Goal: Task Accomplishment & Management: Complete application form

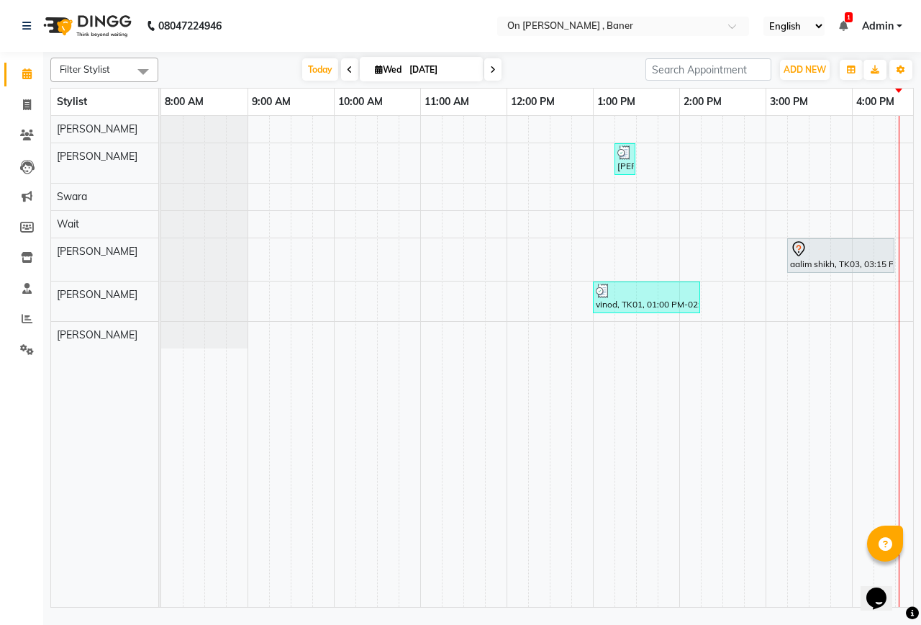
scroll to position [0, 543]
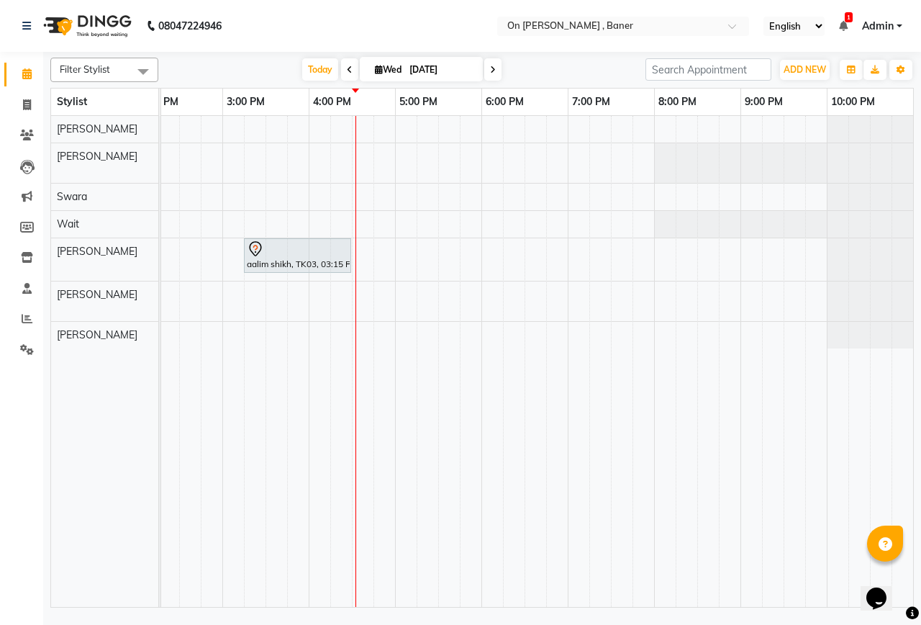
click at [368, 304] on div "[PERSON_NAME], TK02, 01:15 PM-01:30 PM, Hair - Hair Wash ([DEMOGRAPHIC_DATA]) a…" at bounding box center [265, 361] width 1295 height 491
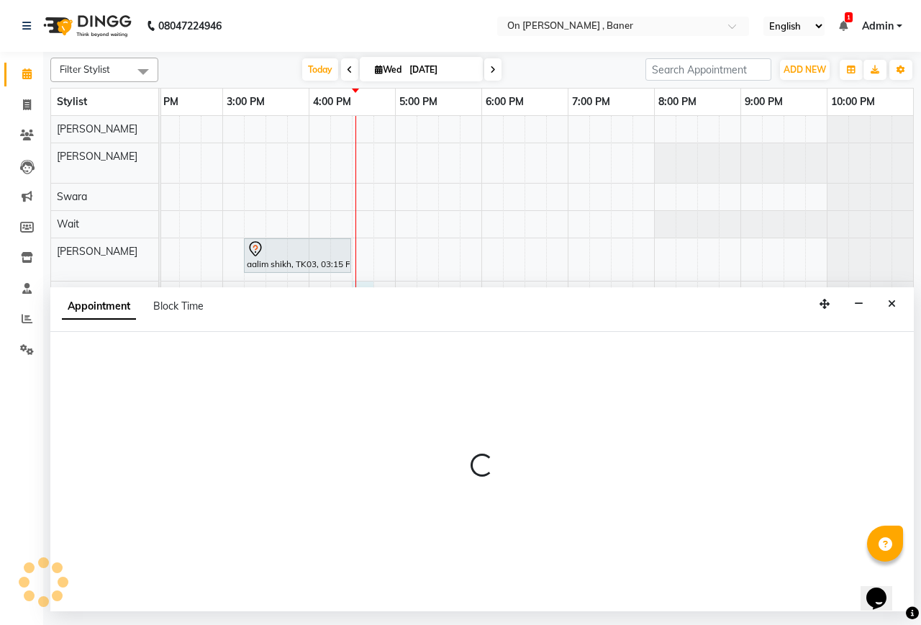
select select "40790"
select select "tentative"
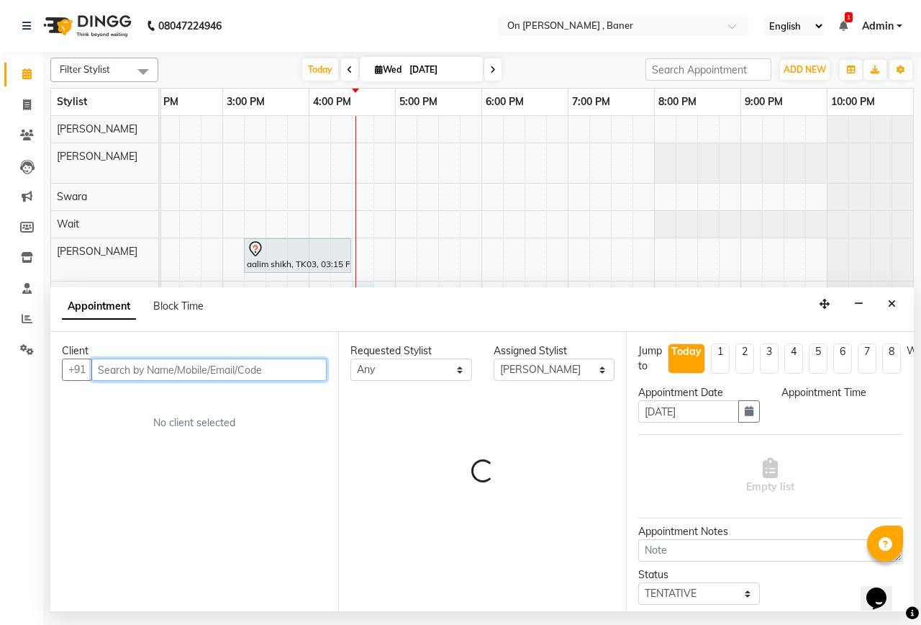
select select "990"
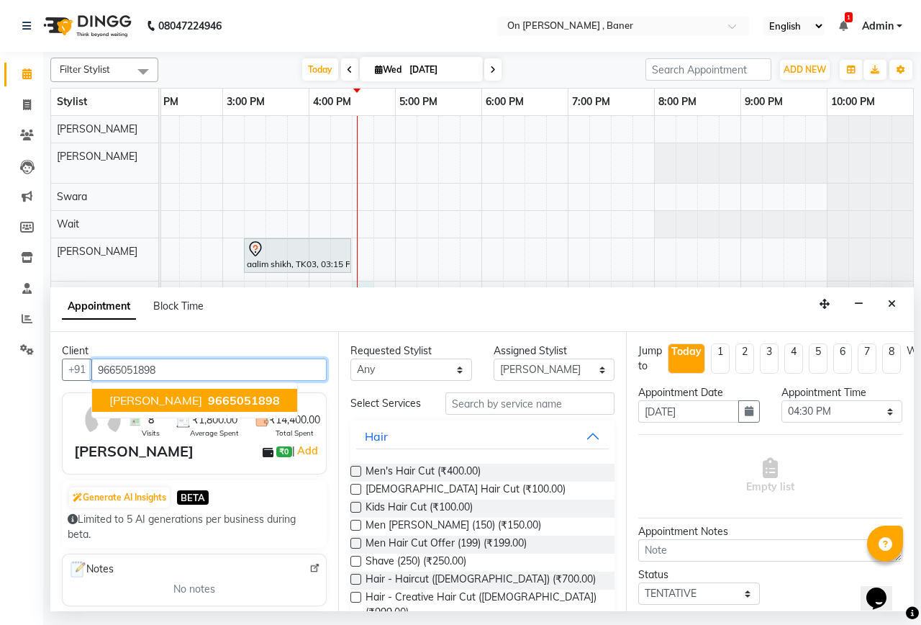
click at [214, 399] on span "9665051898" at bounding box center [244, 400] width 72 height 14
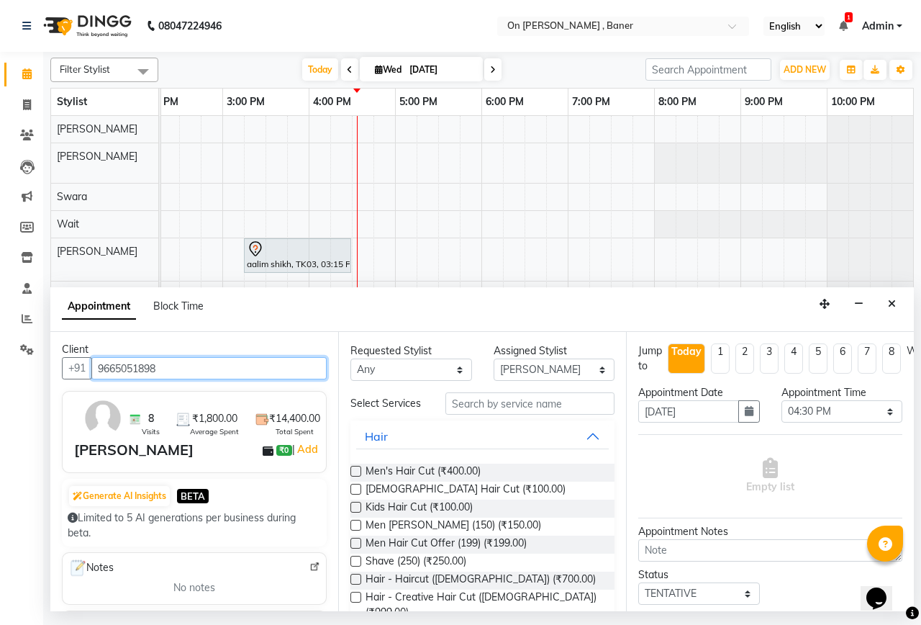
scroll to position [0, 0]
type input "9665051898"
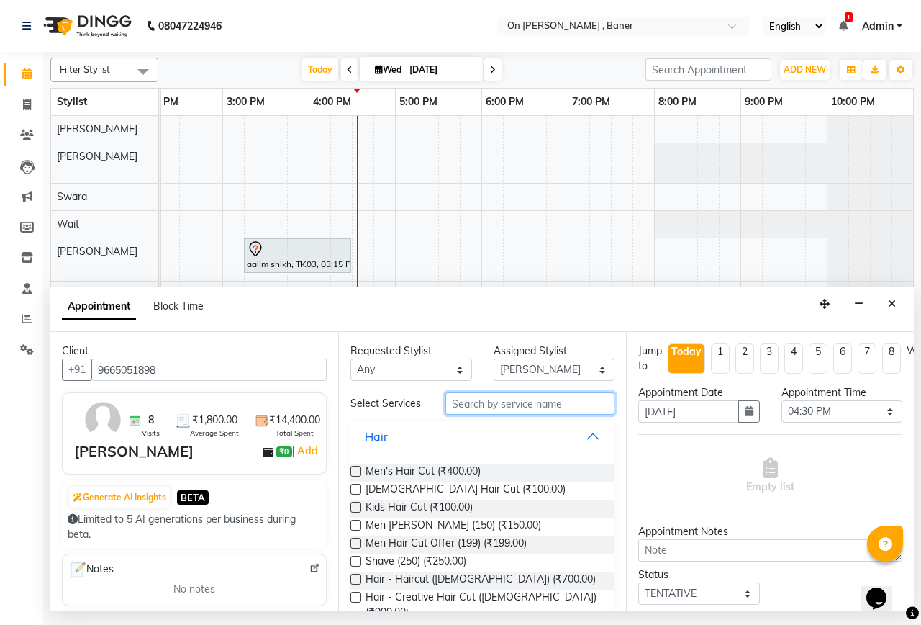
click at [475, 412] on input "text" at bounding box center [530, 403] width 169 height 22
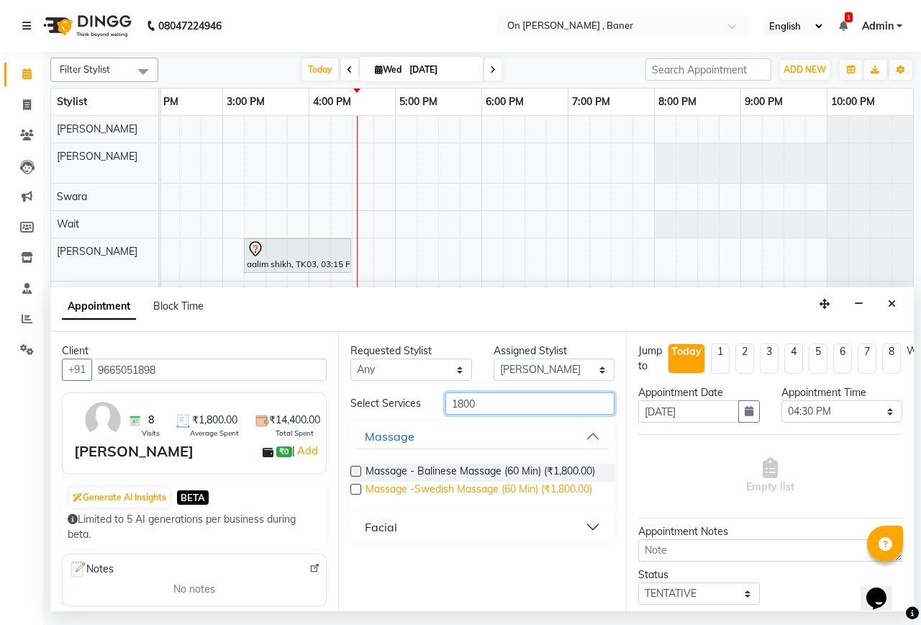
type input "1800"
click at [478, 495] on span "Massage -Swedish Massage (60 Min) (₹1,800.00)" at bounding box center [479, 490] width 227 height 18
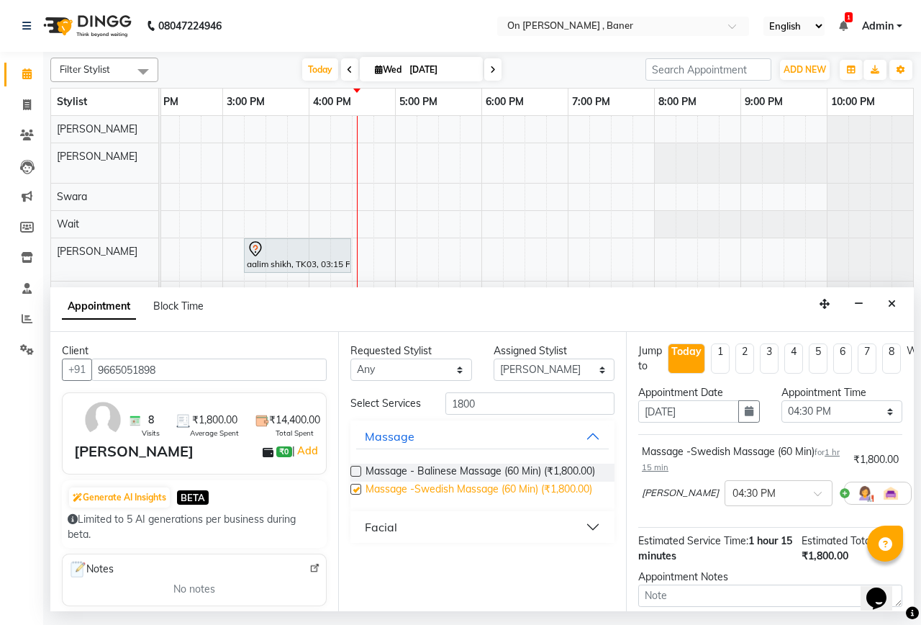
checkbox input "false"
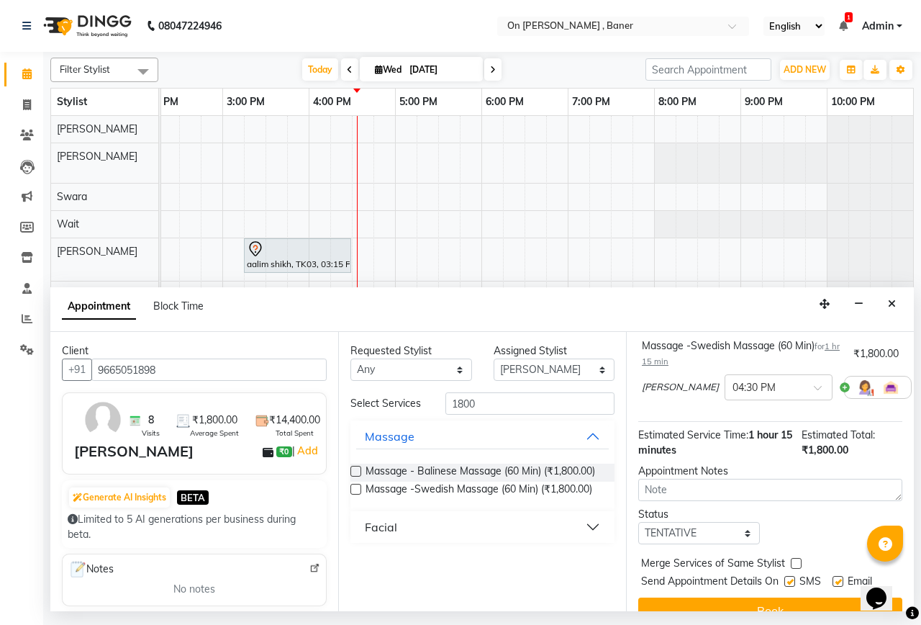
scroll to position [142, 0]
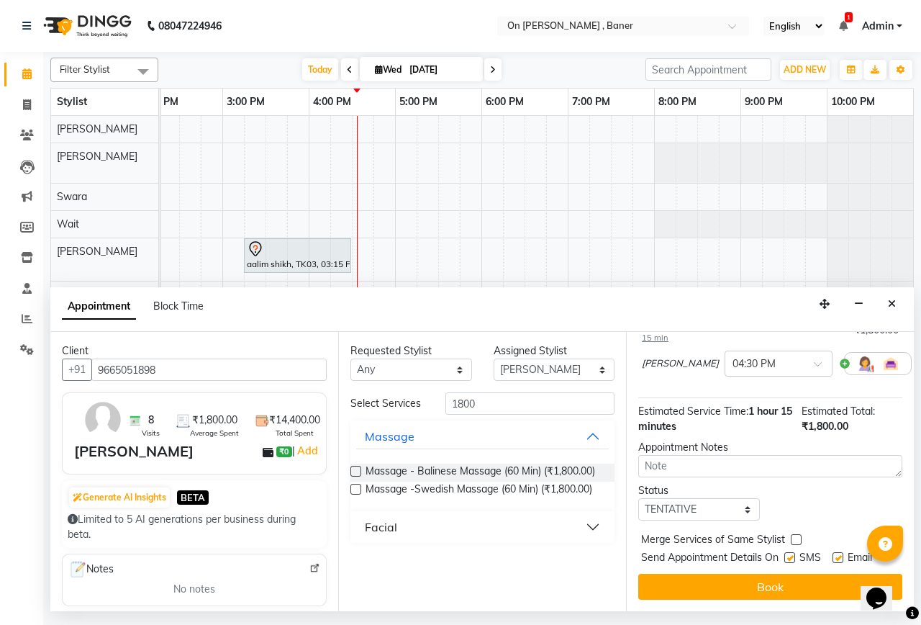
click at [795, 534] on label at bounding box center [796, 539] width 11 height 11
click at [795, 536] on input "checkbox" at bounding box center [795, 540] width 9 height 9
checkbox input "true"
click at [785, 552] on label at bounding box center [789, 557] width 11 height 11
click at [785, 554] on input "checkbox" at bounding box center [788, 558] width 9 height 9
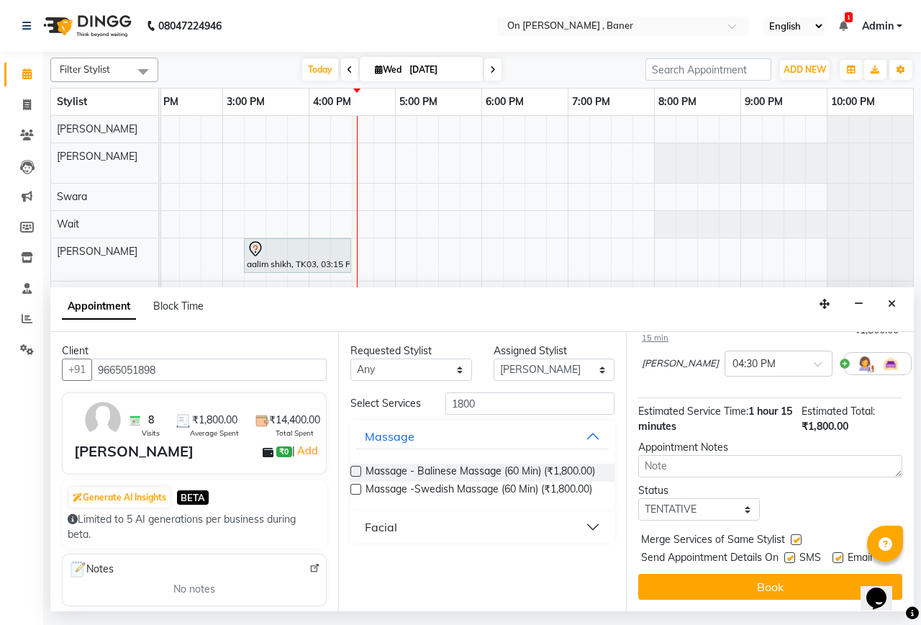
checkbox input "false"
click at [696, 499] on select "Select TENTATIVE CONFIRM CHECK-IN UPCOMING" at bounding box center [699, 509] width 122 height 22
select select "confirm booking"
click at [638, 498] on select "Select TENTATIVE CONFIRM CHECK-IN UPCOMING" at bounding box center [699, 509] width 122 height 22
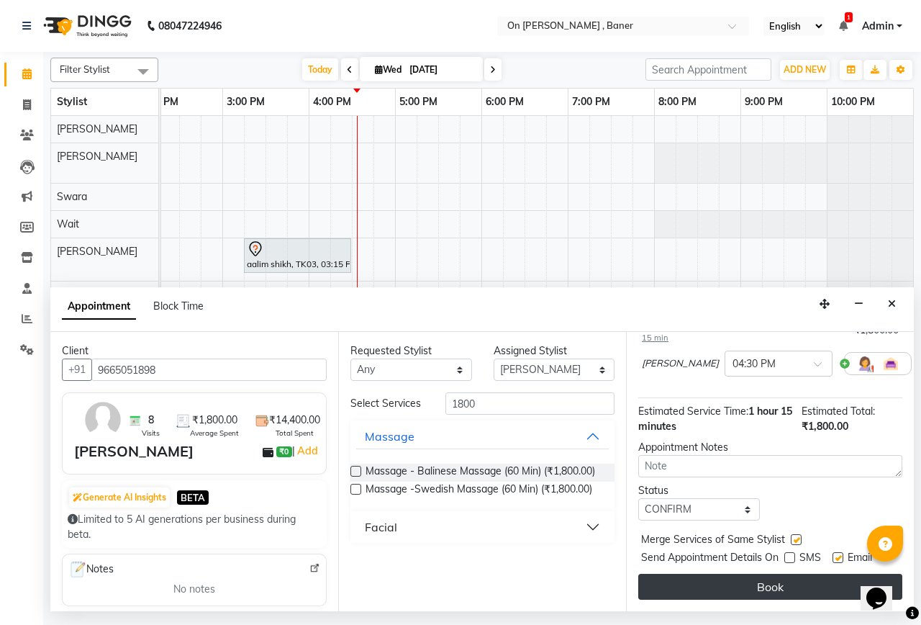
click at [729, 574] on button "Book" at bounding box center [770, 587] width 264 height 26
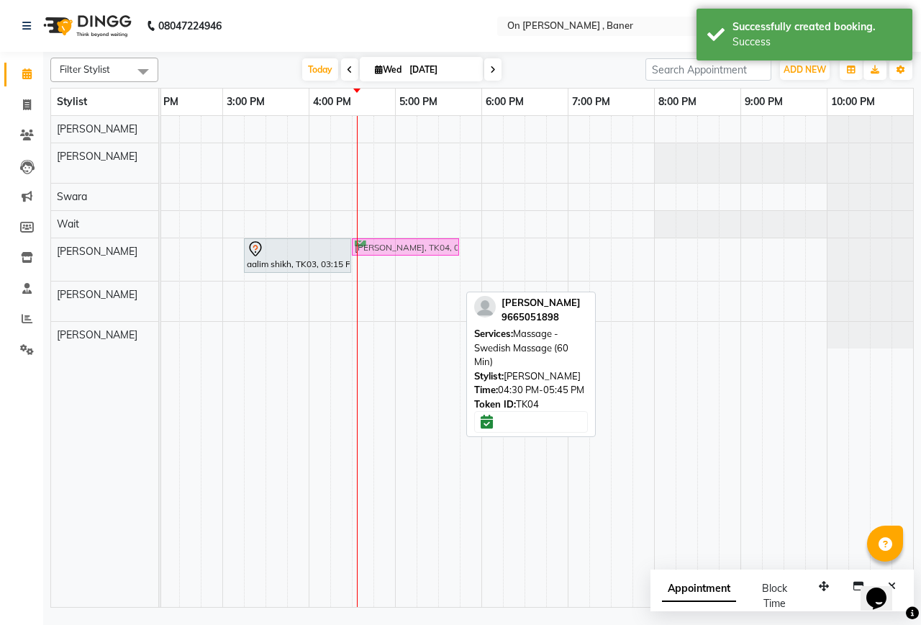
drag, startPoint x: 395, startPoint y: 291, endPoint x: 402, endPoint y: 276, distance: 17.4
click at [402, 276] on div "[PERSON_NAME], TK02, 01:15 PM-01:30 PM, Hair - Hair Wash ([DEMOGRAPHIC_DATA]) a…" at bounding box center [265, 361] width 1295 height 491
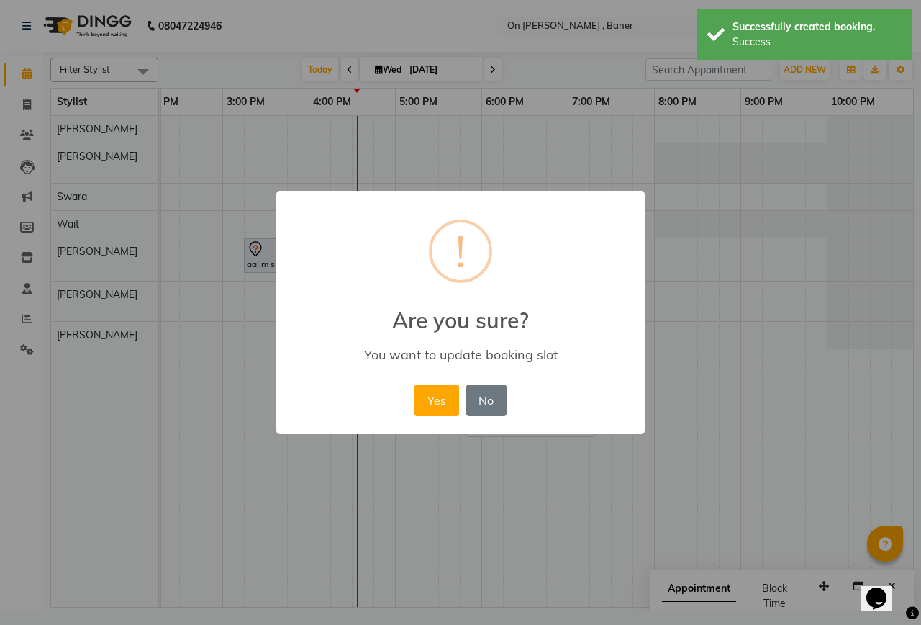
drag, startPoint x: 429, startPoint y: 391, endPoint x: 456, endPoint y: 287, distance: 107.2
click at [430, 391] on button "Yes" at bounding box center [437, 400] width 44 height 32
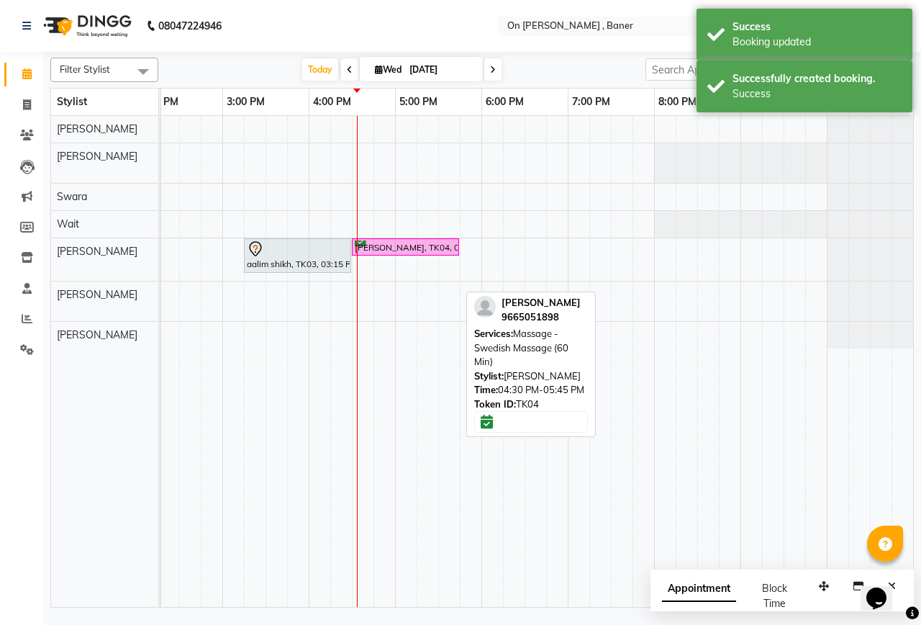
click at [563, 63] on div "[DATE] [DATE]" at bounding box center [402, 70] width 473 height 22
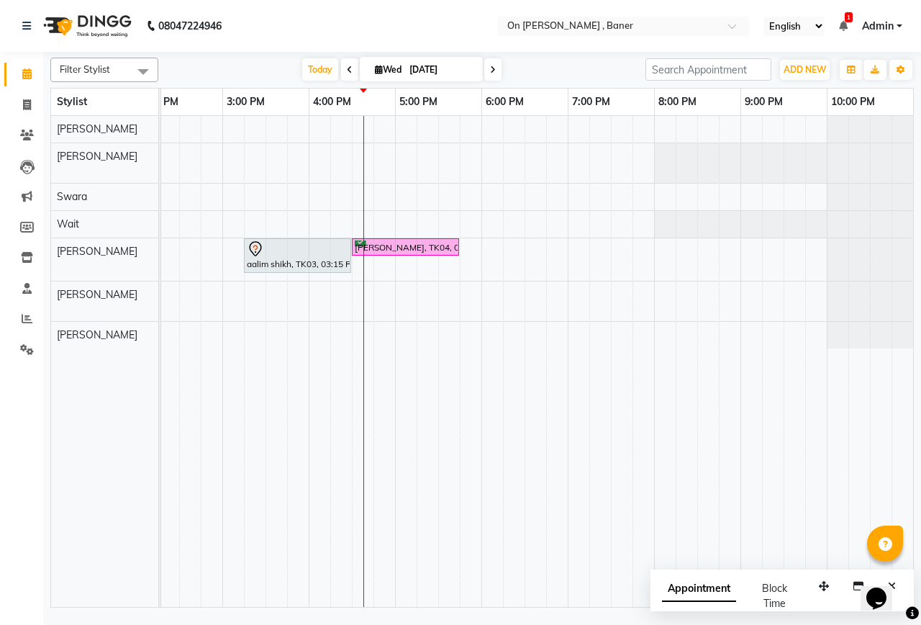
click at [380, 125] on div "[PERSON_NAME], TK02, 01:15 PM-01:30 PM, Hair - Hair Wash ([DEMOGRAPHIC_DATA]) a…" at bounding box center [265, 361] width 1295 height 491
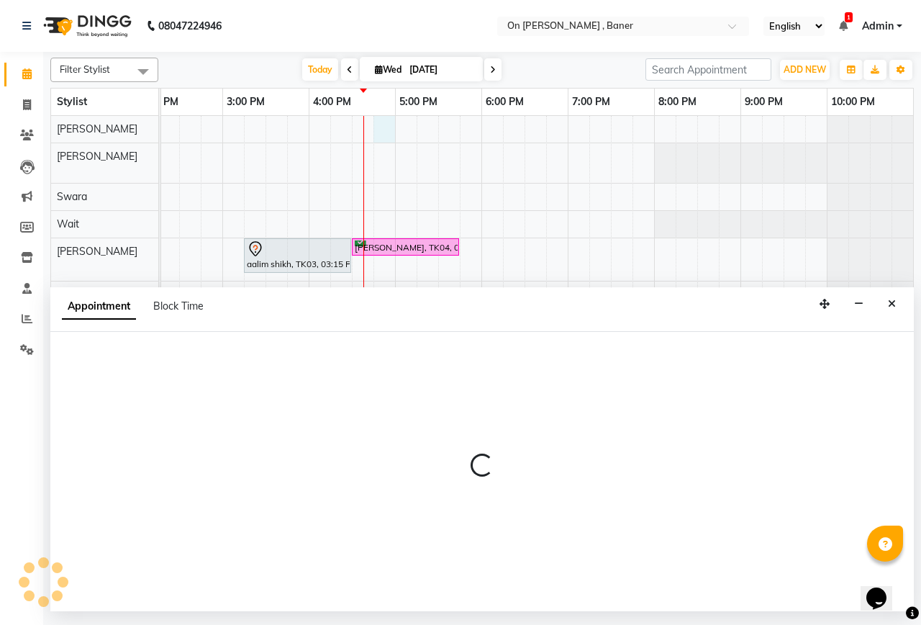
select select "25558"
select select "1005"
select select "tentative"
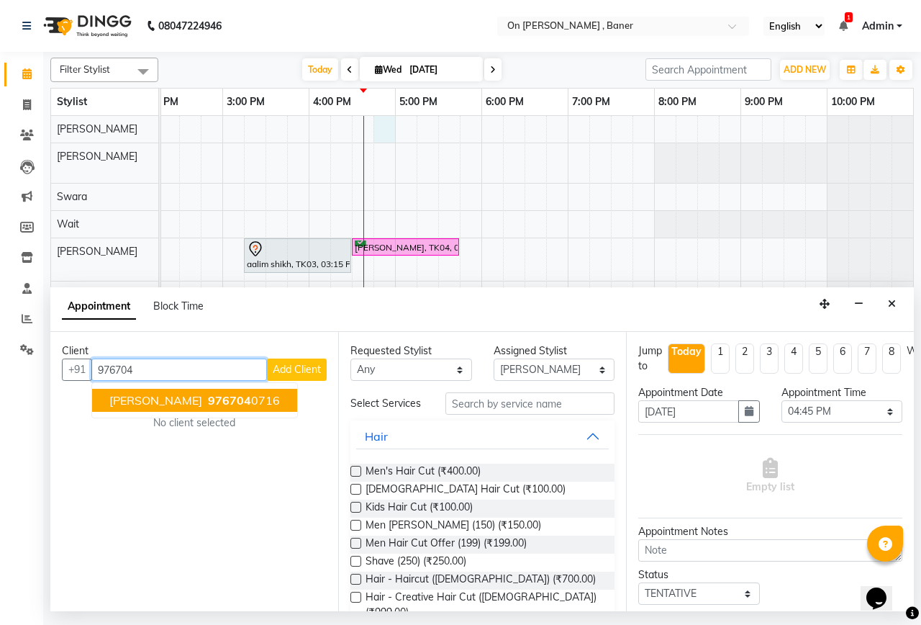
click at [189, 396] on span "[PERSON_NAME]" at bounding box center [155, 400] width 93 height 14
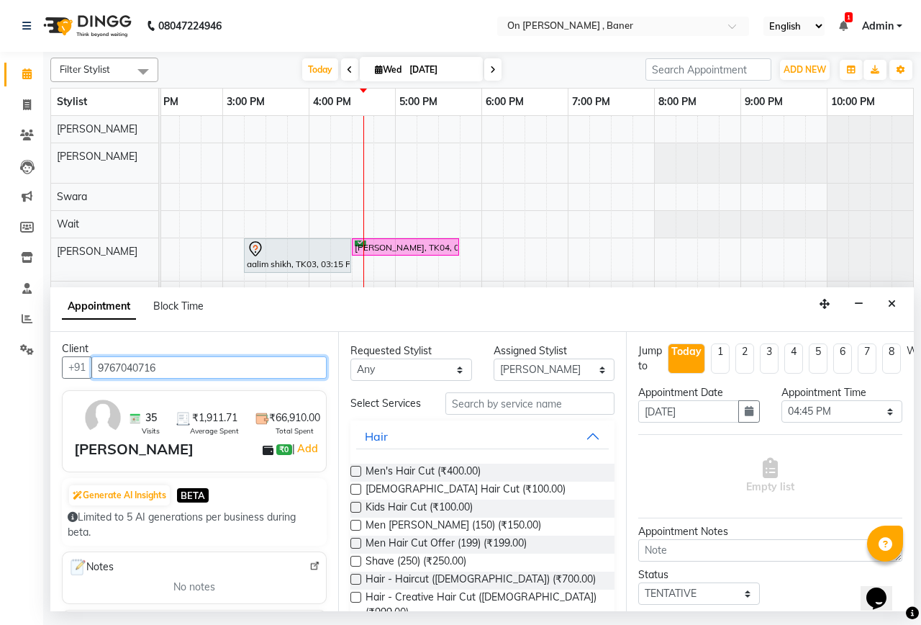
scroll to position [0, 0]
click at [113, 371] on input "9767040716" at bounding box center [208, 369] width 235 height 22
type input "9767040716"
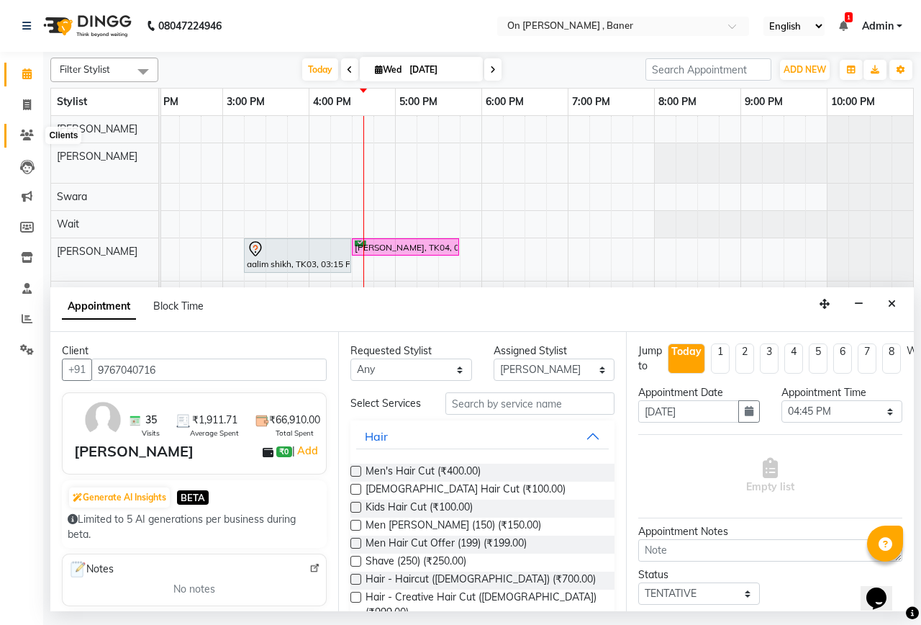
click at [22, 135] on icon at bounding box center [27, 135] width 14 height 11
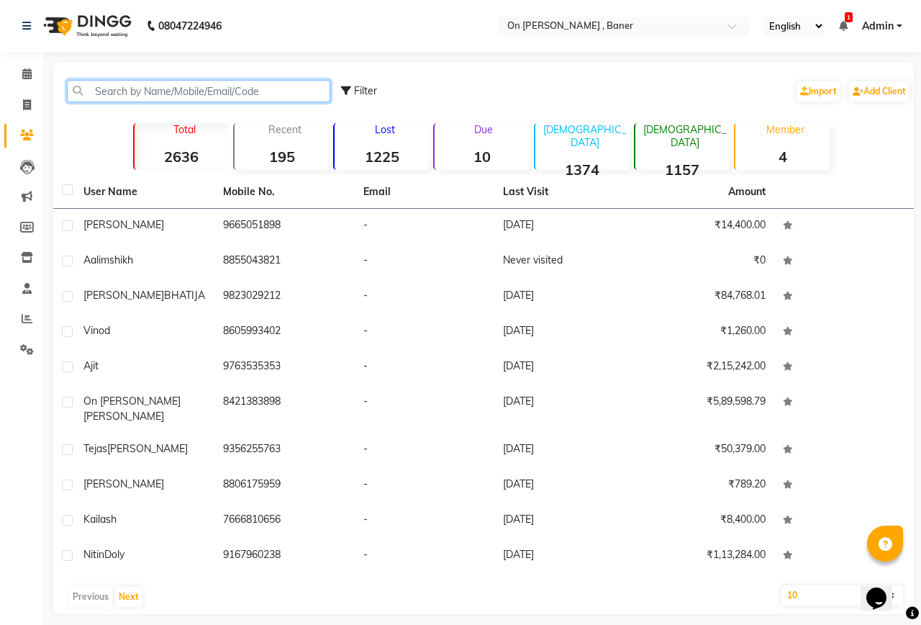
paste input "9767040716"
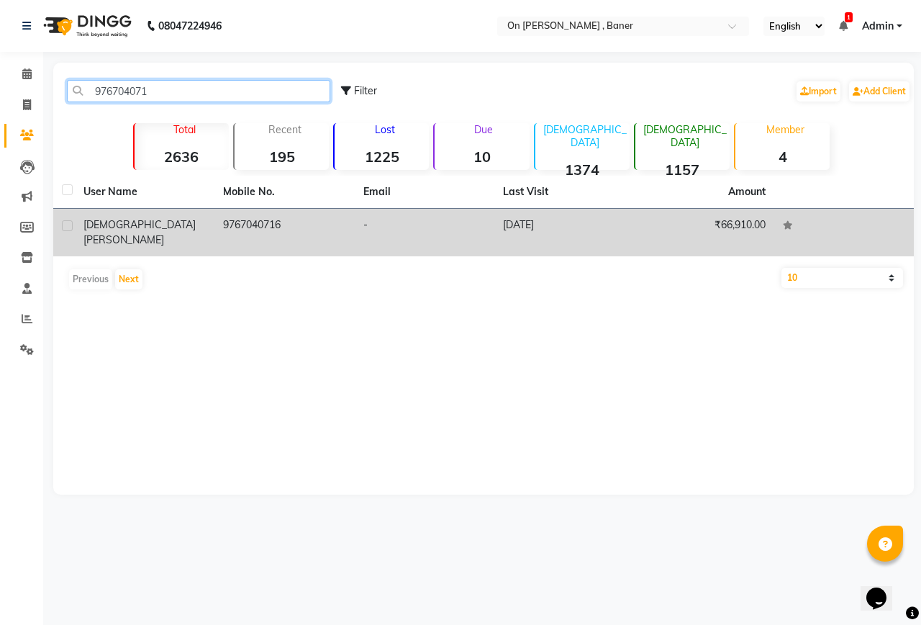
type input "976704071"
click at [153, 233] on span "[PERSON_NAME]" at bounding box center [123, 239] width 81 height 13
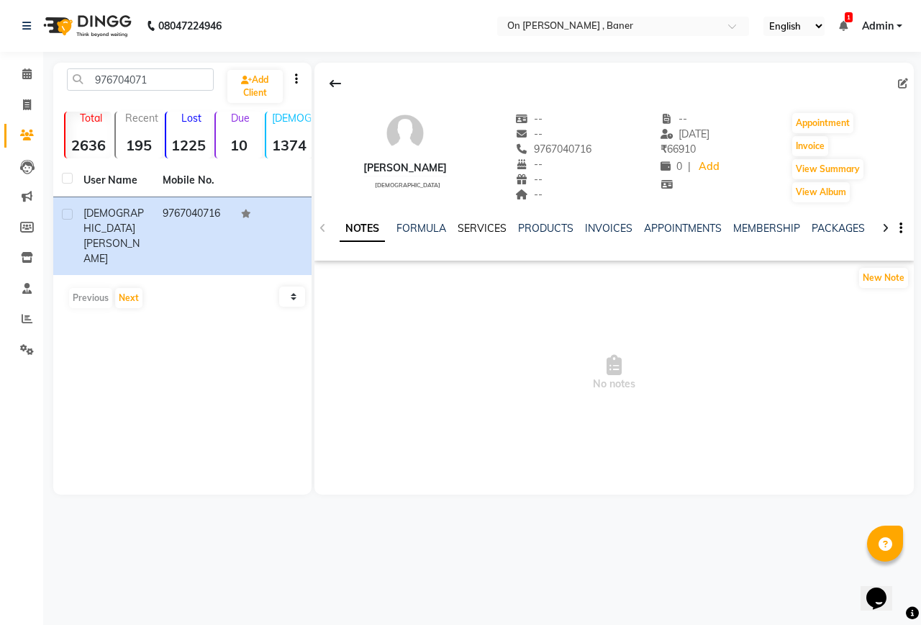
click at [479, 222] on link "SERVICES" at bounding box center [482, 228] width 49 height 13
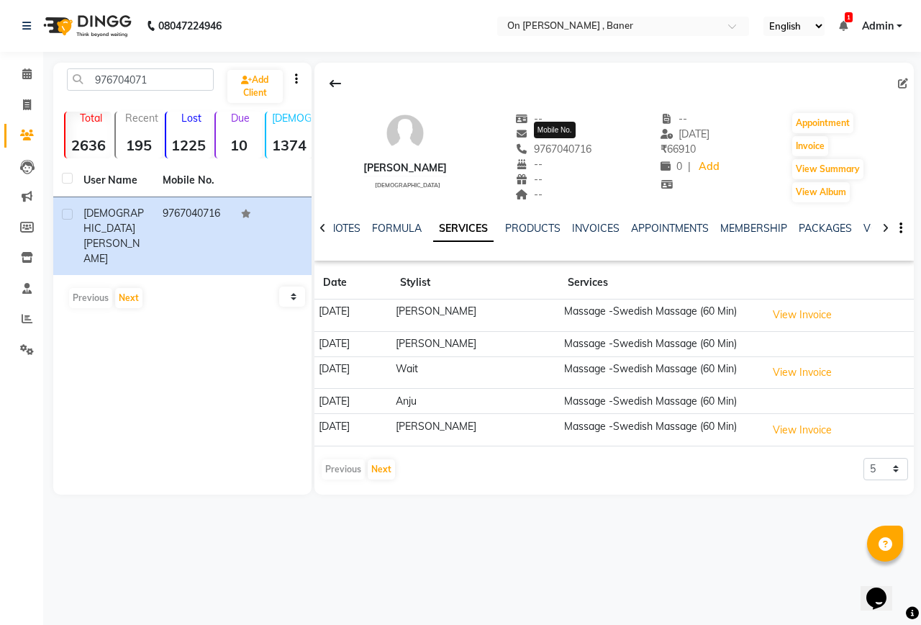
click at [566, 150] on span "9767040716" at bounding box center [554, 149] width 76 height 13
copy span "9767040716"
click at [27, 71] on icon at bounding box center [26, 73] width 9 height 11
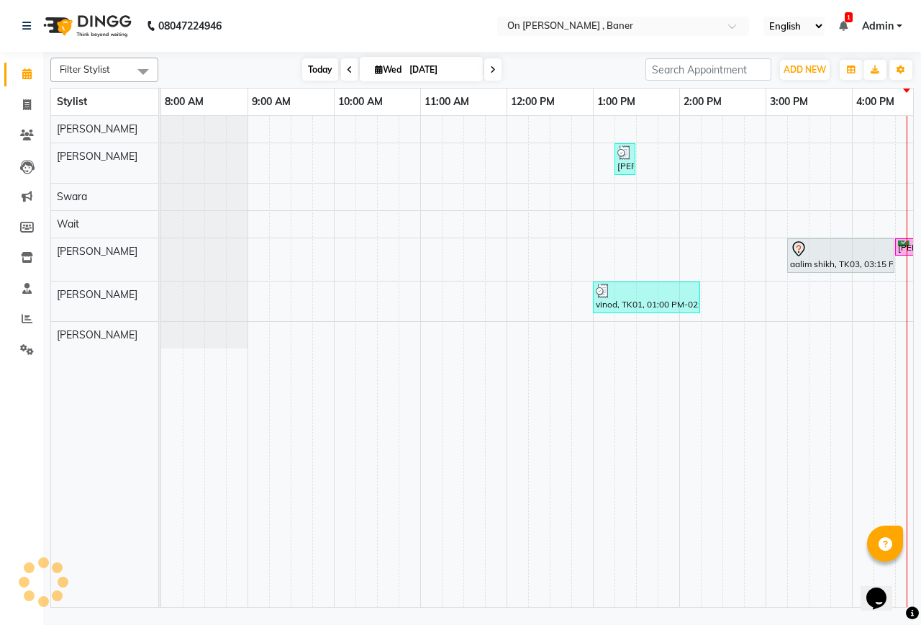
click at [316, 68] on span "Today" at bounding box center [320, 69] width 36 height 22
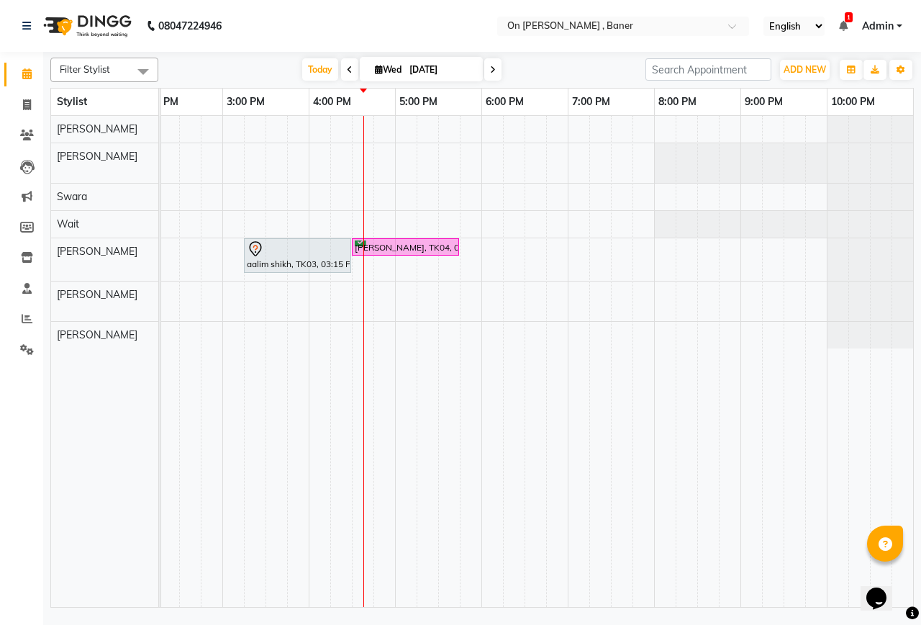
click at [381, 132] on div "[PERSON_NAME], TK02, 01:15 PM-01:30 PM, Hair - Hair Wash ([DEMOGRAPHIC_DATA]) a…" at bounding box center [265, 361] width 1295 height 491
select select "25558"
select select "tentative"
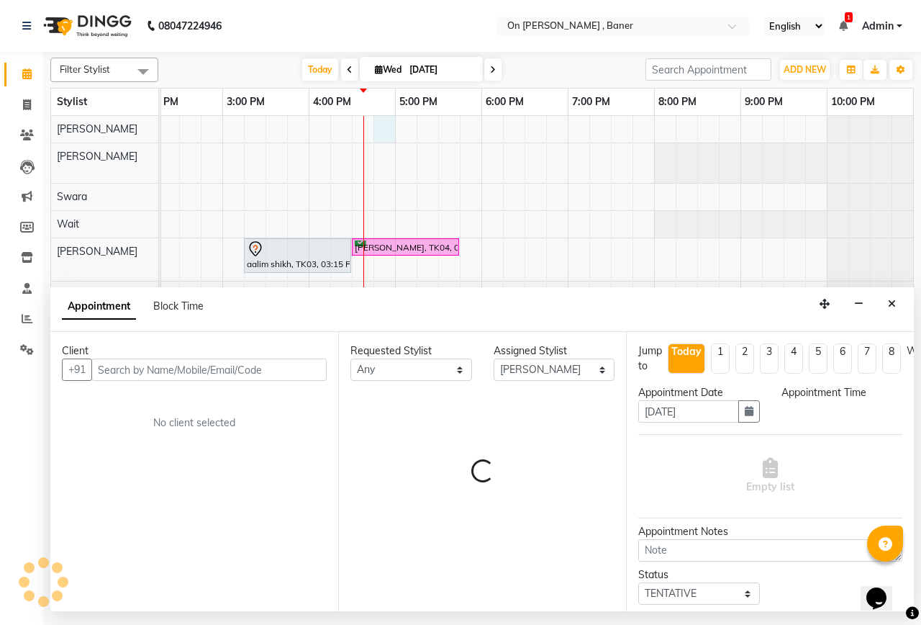
select select "1005"
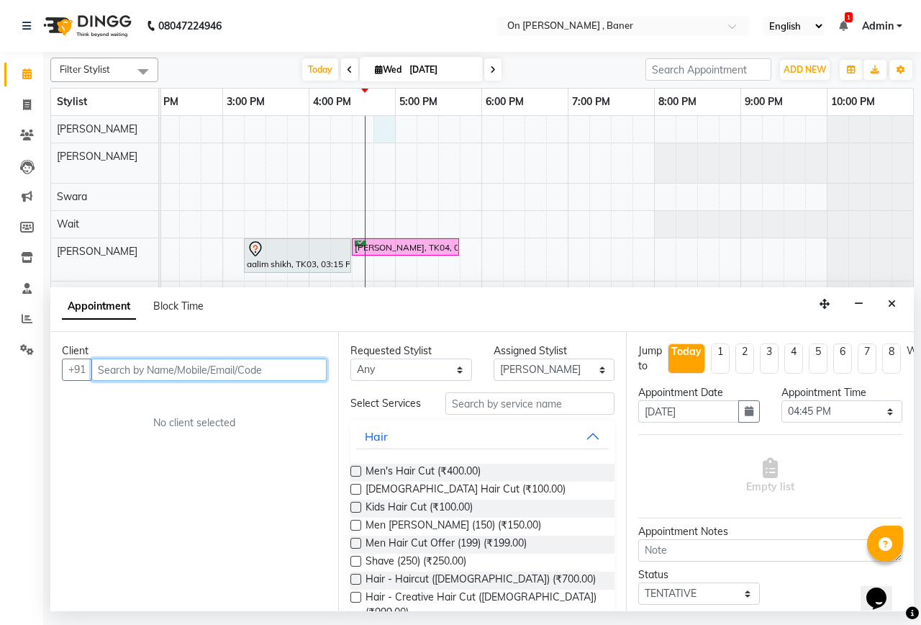
drag, startPoint x: 381, startPoint y: 132, endPoint x: 235, endPoint y: 363, distance: 273.7
paste input "9767040716"
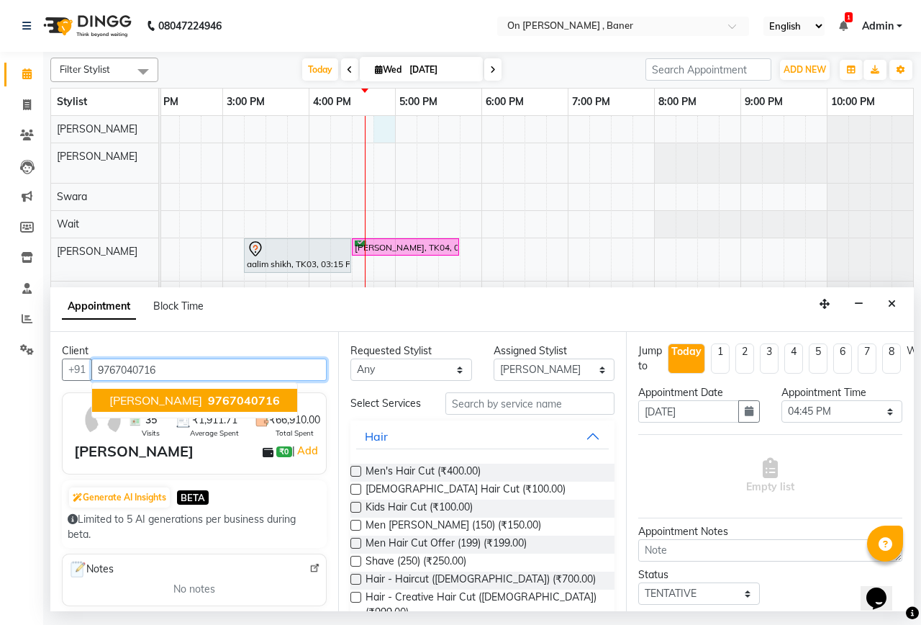
click at [194, 394] on span "[PERSON_NAME]" at bounding box center [155, 400] width 93 height 14
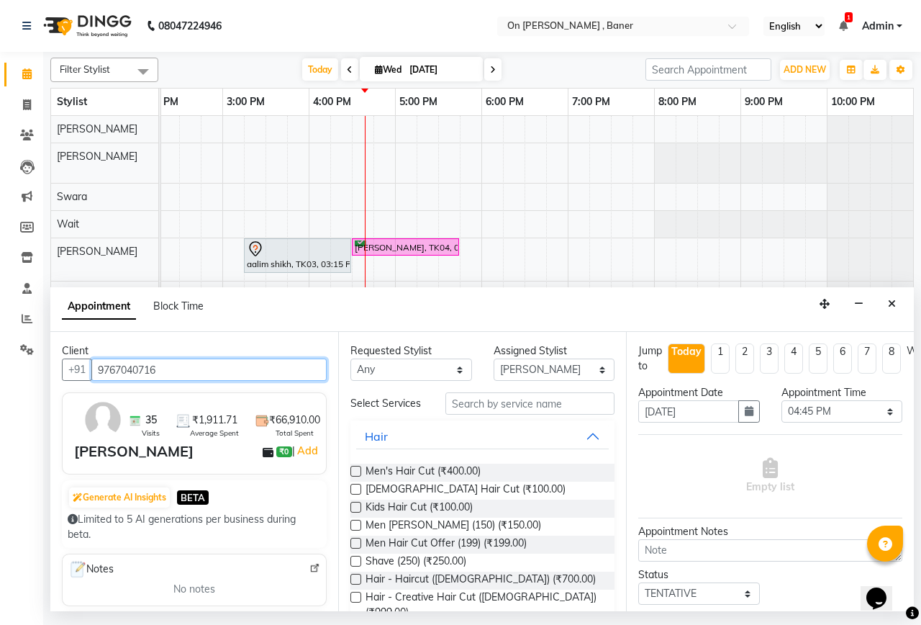
type input "9767040716"
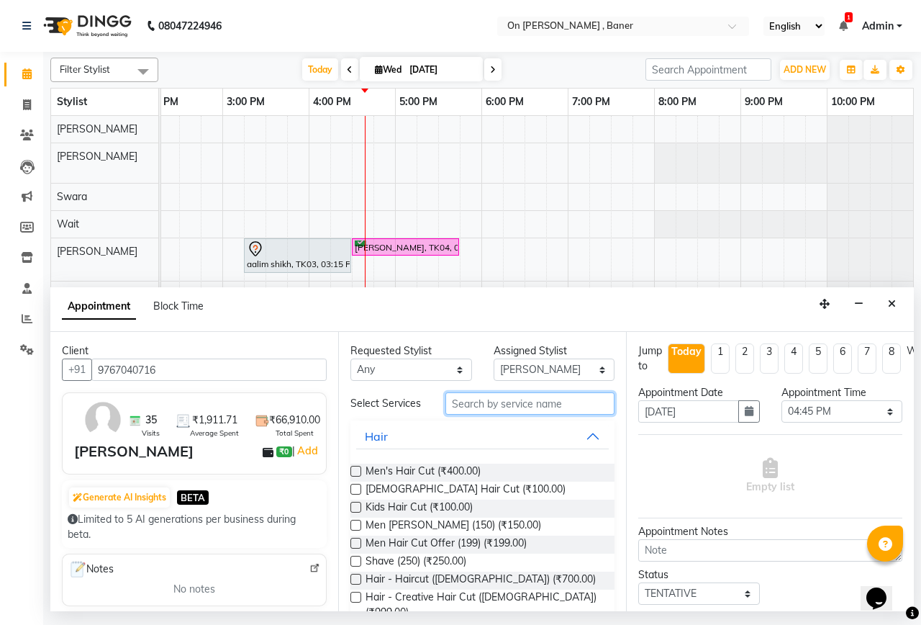
click at [517, 412] on input "text" at bounding box center [530, 403] width 169 height 22
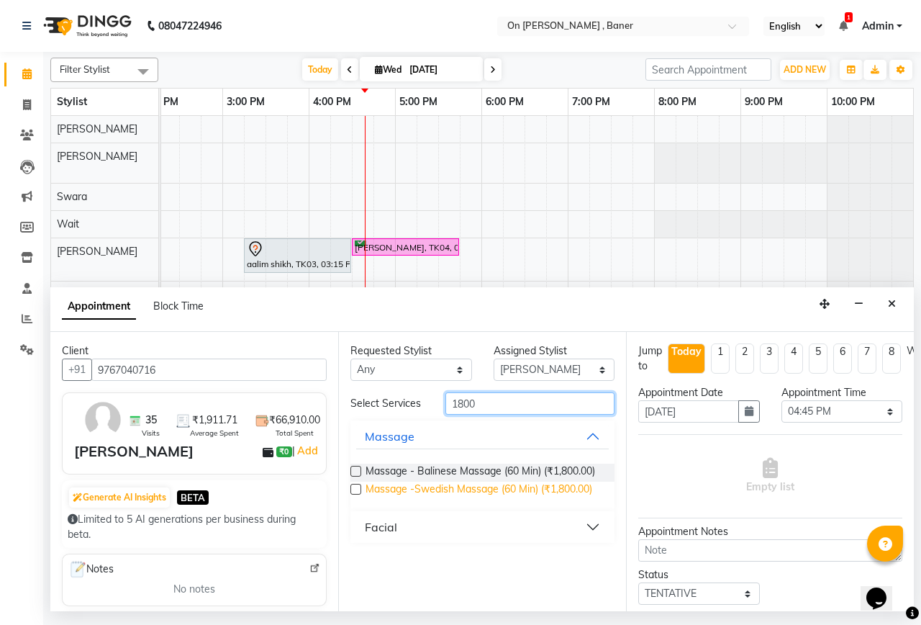
type input "1800"
click at [544, 494] on span "Massage -Swedish Massage (60 Min) (₹1,800.00)" at bounding box center [479, 490] width 227 height 18
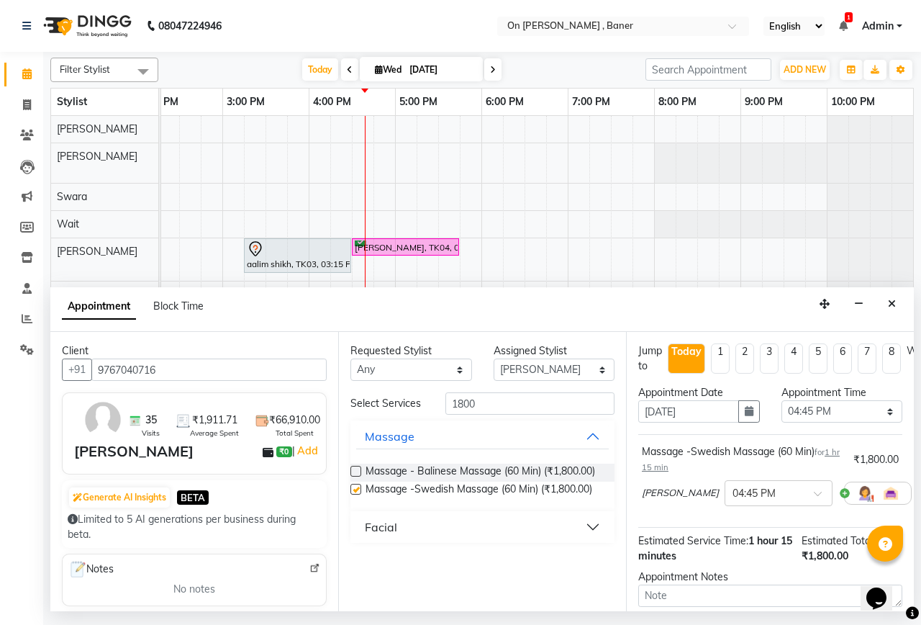
checkbox input "false"
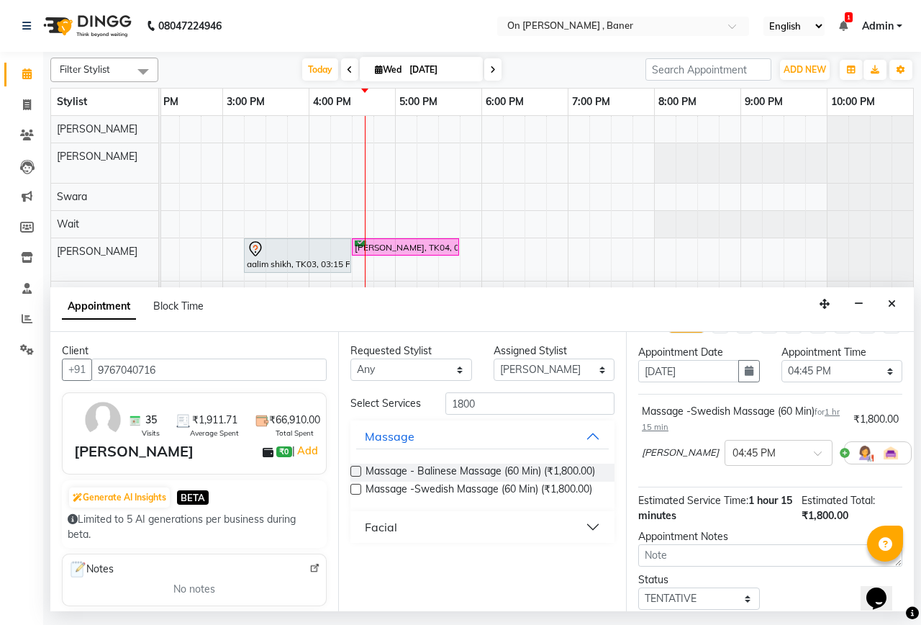
scroll to position [142, 0]
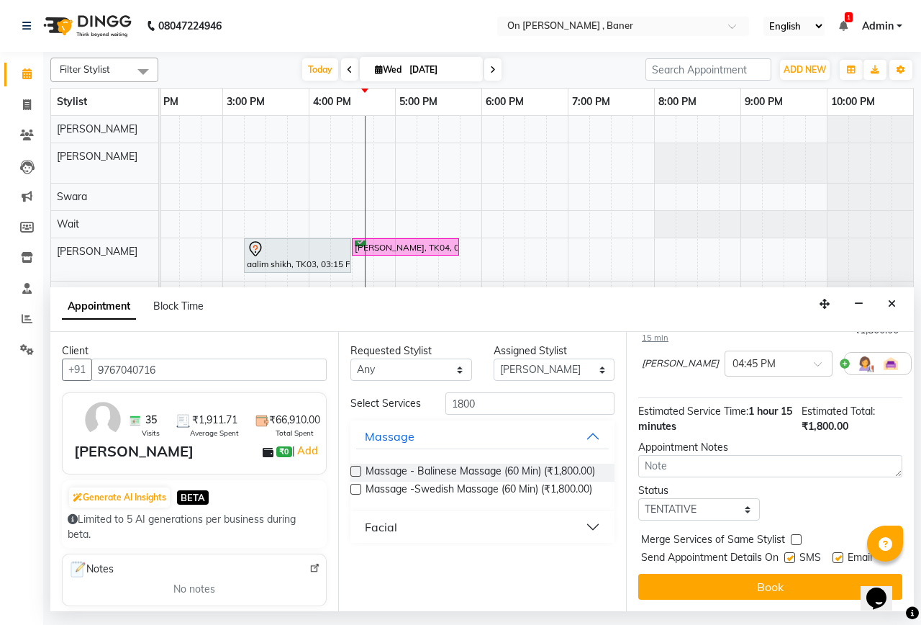
click at [795, 534] on label at bounding box center [796, 539] width 11 height 11
click at [795, 536] on input "checkbox" at bounding box center [795, 540] width 9 height 9
checkbox input "true"
click at [787, 552] on label at bounding box center [789, 557] width 11 height 11
click at [787, 554] on input "checkbox" at bounding box center [788, 558] width 9 height 9
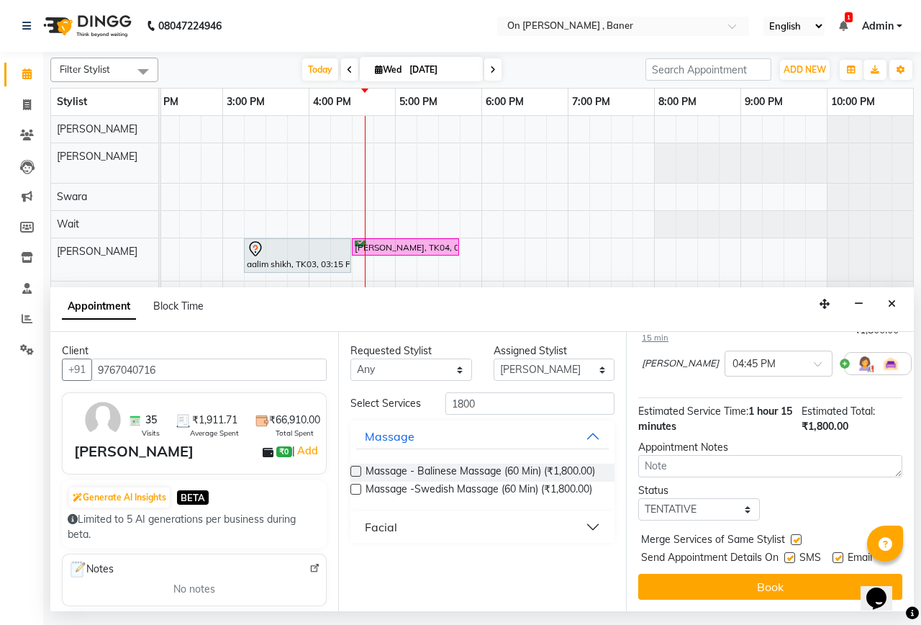
checkbox input "false"
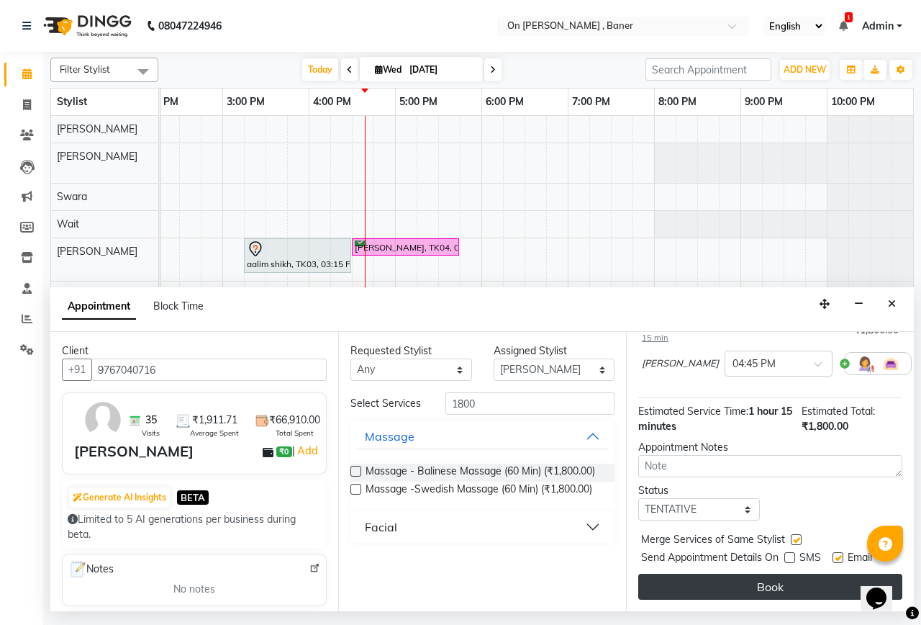
click at [787, 576] on button "Book" at bounding box center [770, 587] width 264 height 26
